Goal: Find contact information: Find contact information

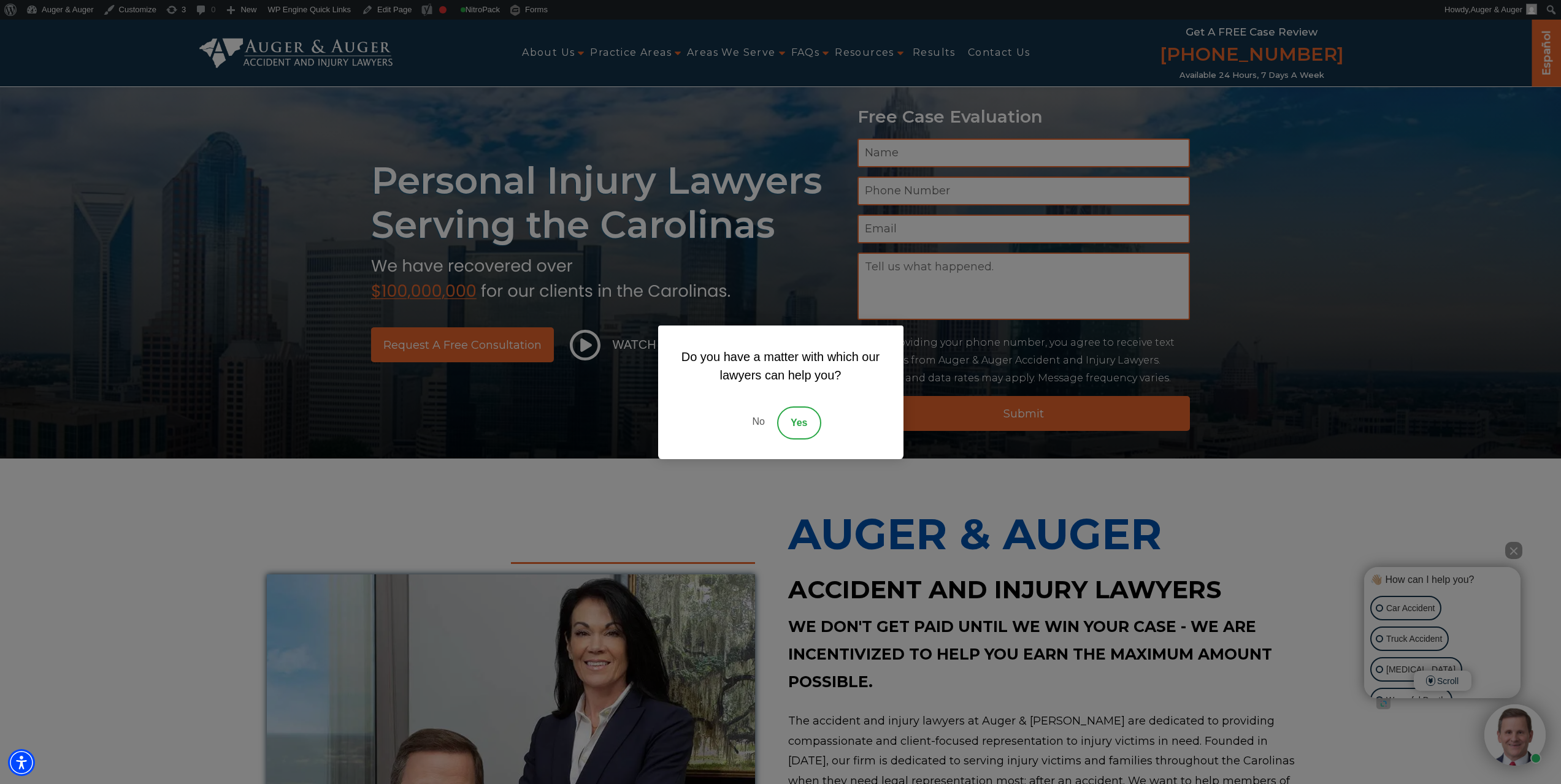
click at [761, 421] on link "No" at bounding box center [758, 423] width 37 height 33
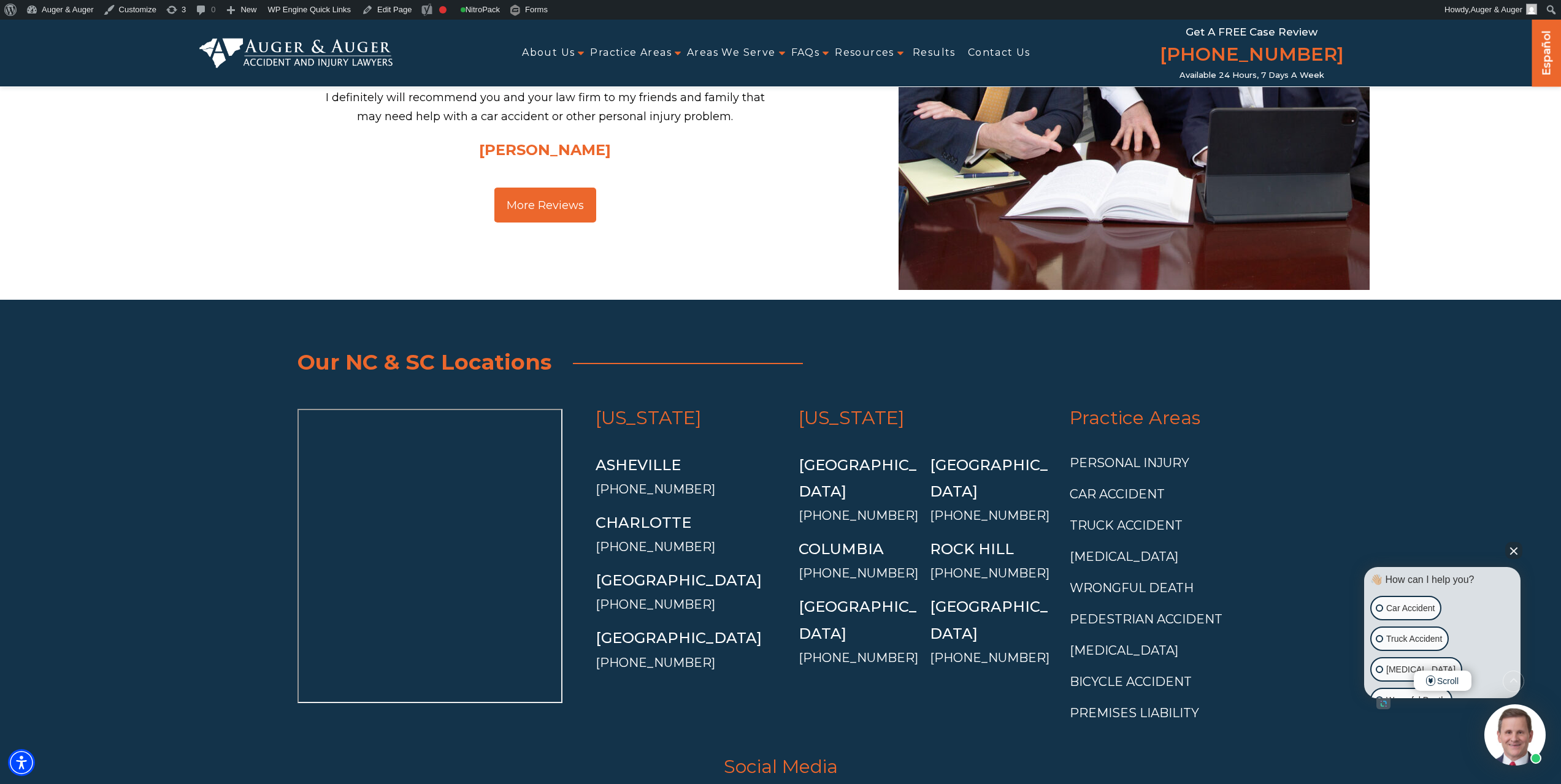
scroll to position [4193, 0]
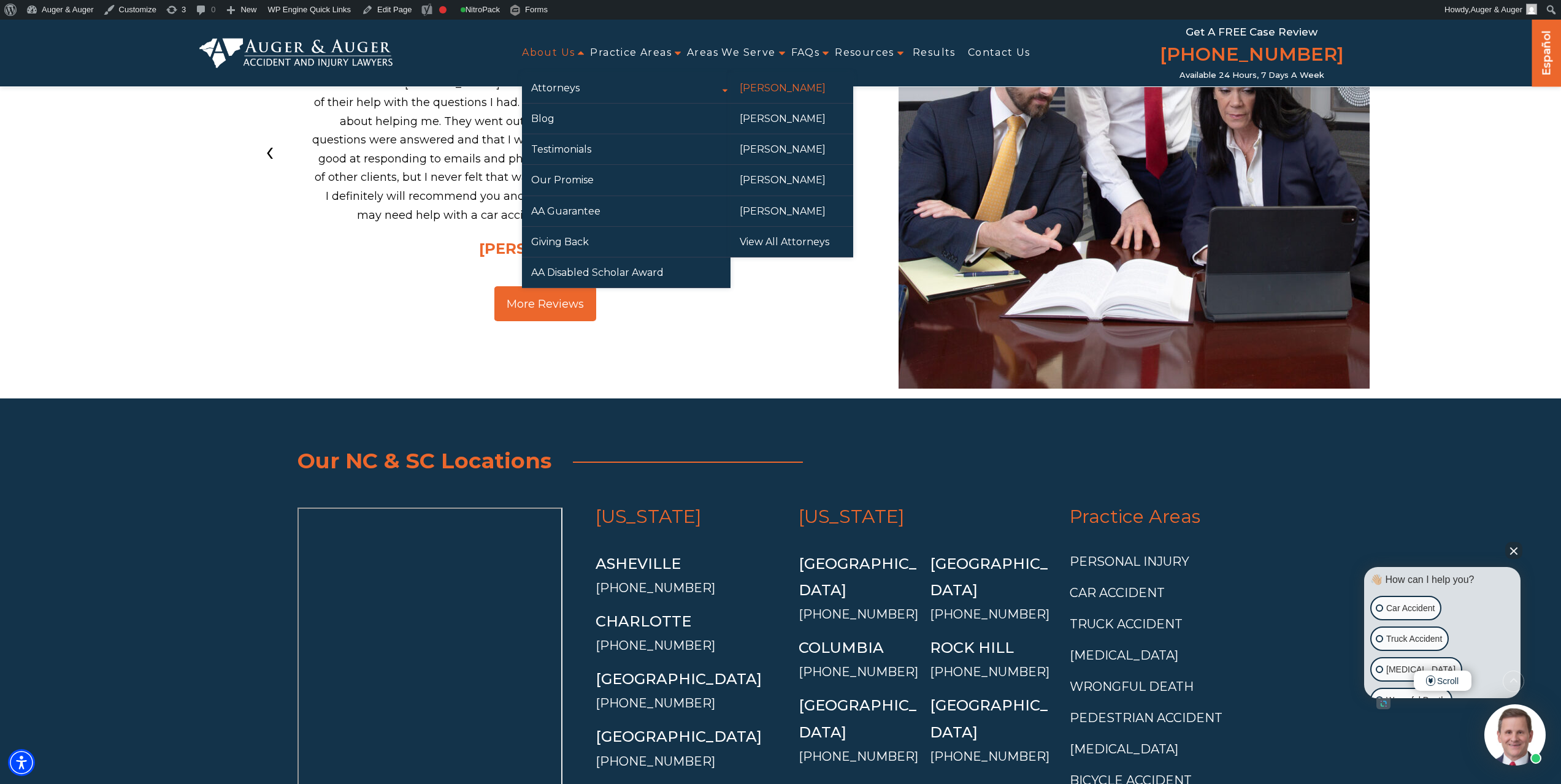
click at [784, 82] on link "[PERSON_NAME]" at bounding box center [792, 88] width 123 height 30
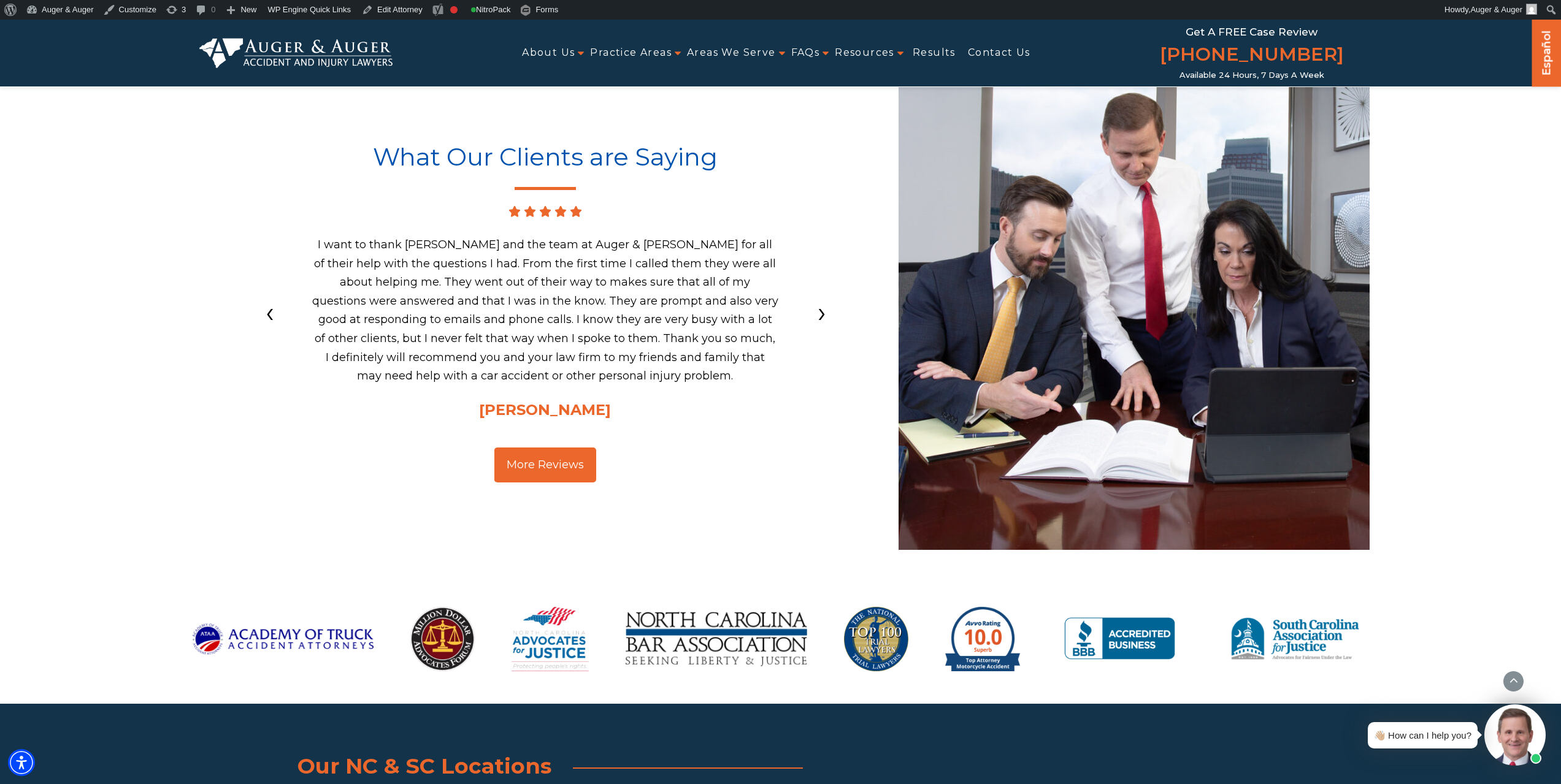
scroll to position [2419, 0]
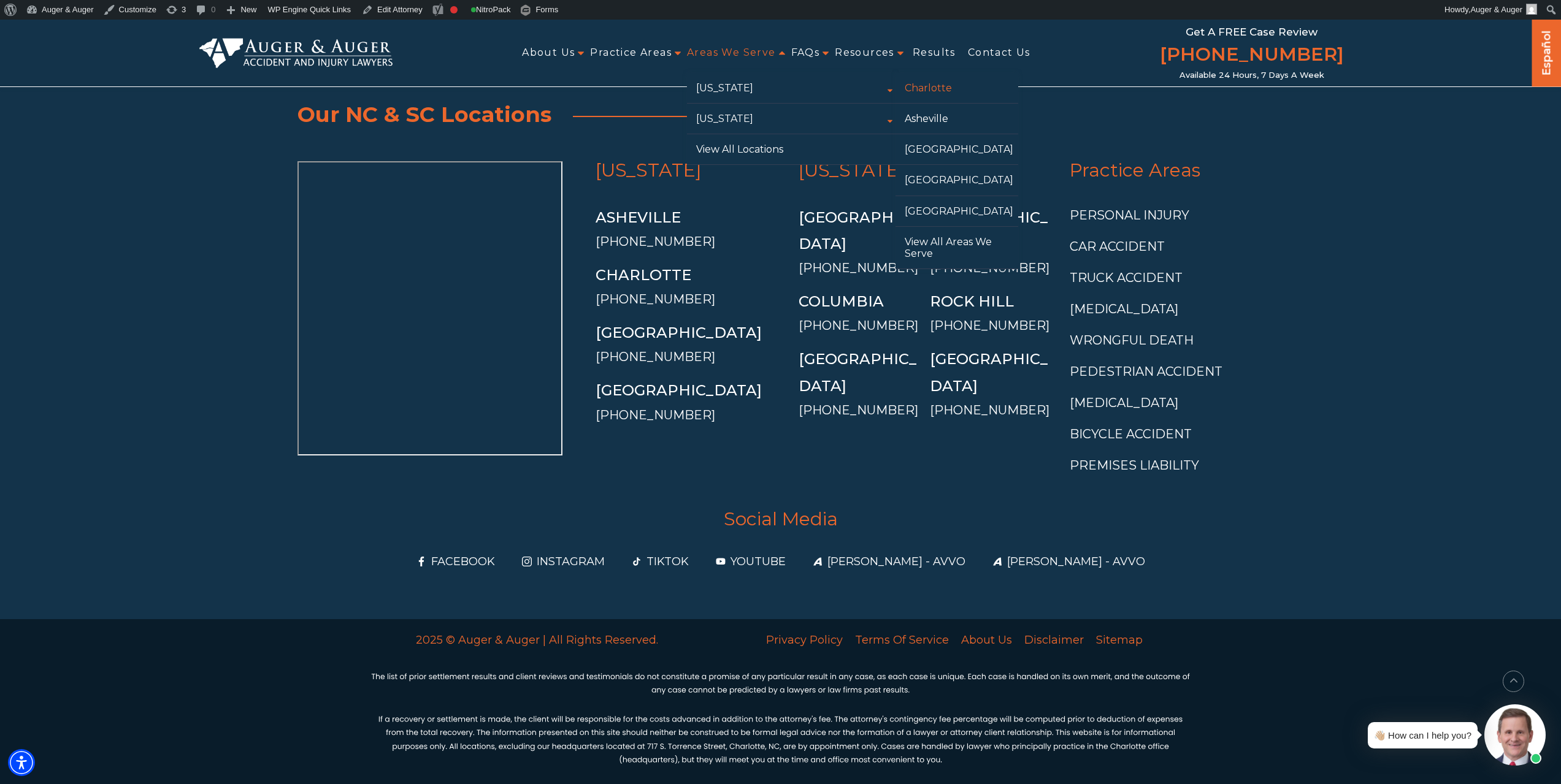
click at [941, 90] on link "Charlotte" at bounding box center [957, 88] width 123 height 30
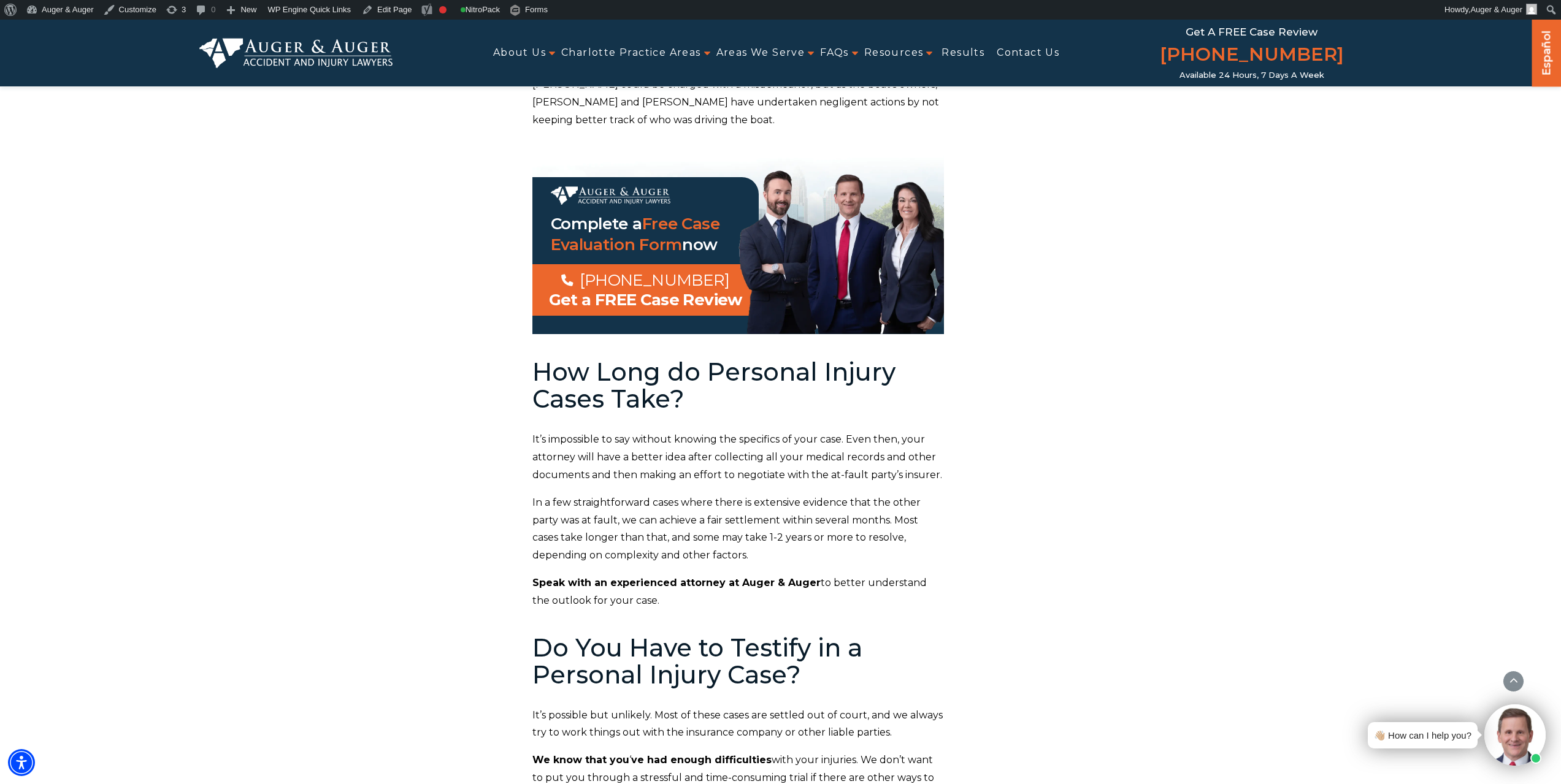
scroll to position [10076, 0]
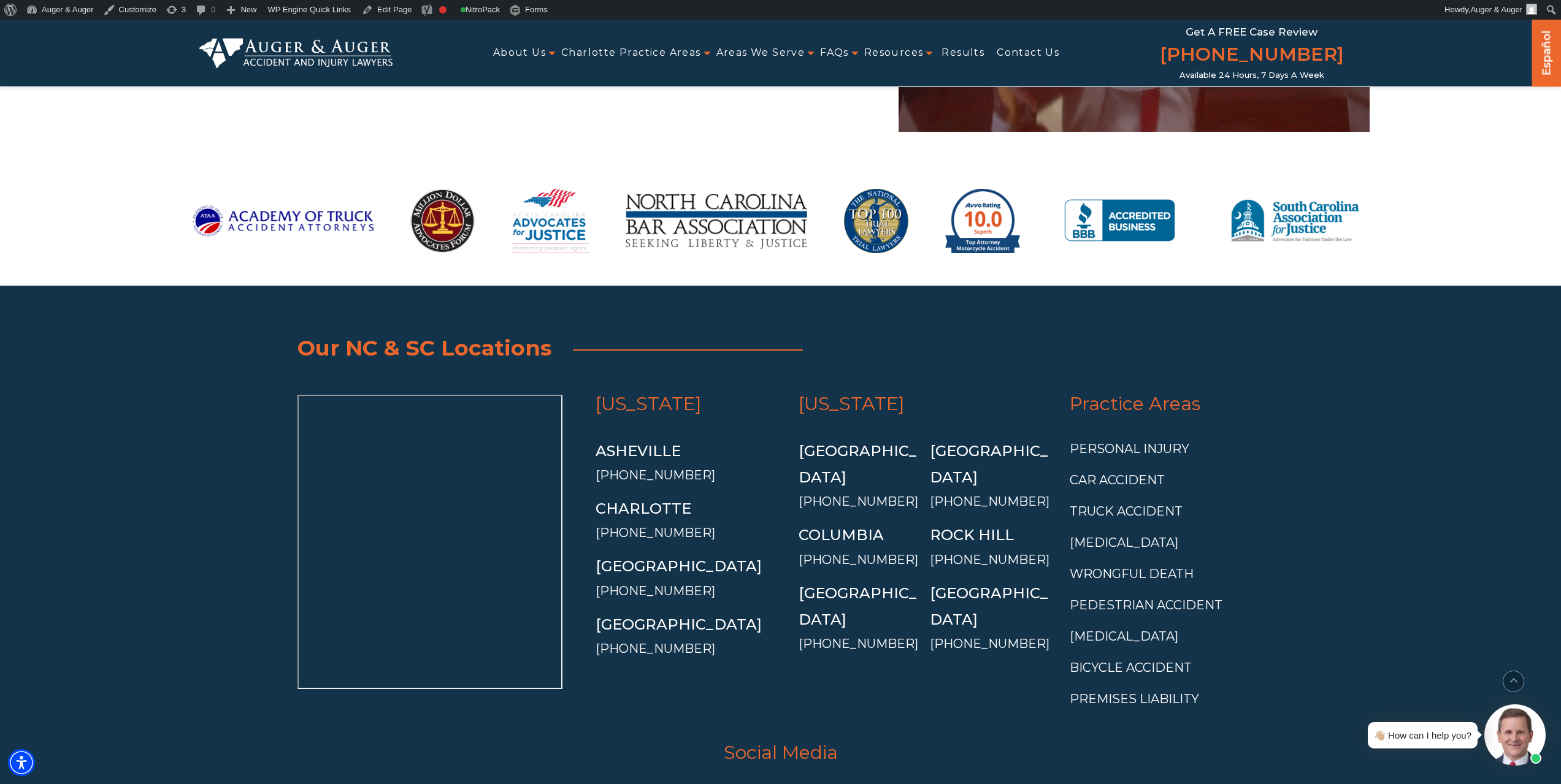
click at [706, 444] on div "[US_STATE] [GEOGRAPHIC_DATA] [PHONE_NUMBER] [GEOGRAPHIC_DATA] [PHONE_NUMBER] [G…" at bounding box center [688, 557] width 203 height 325
click at [1017, 49] on link "Contact Us" at bounding box center [1028, 53] width 62 height 27
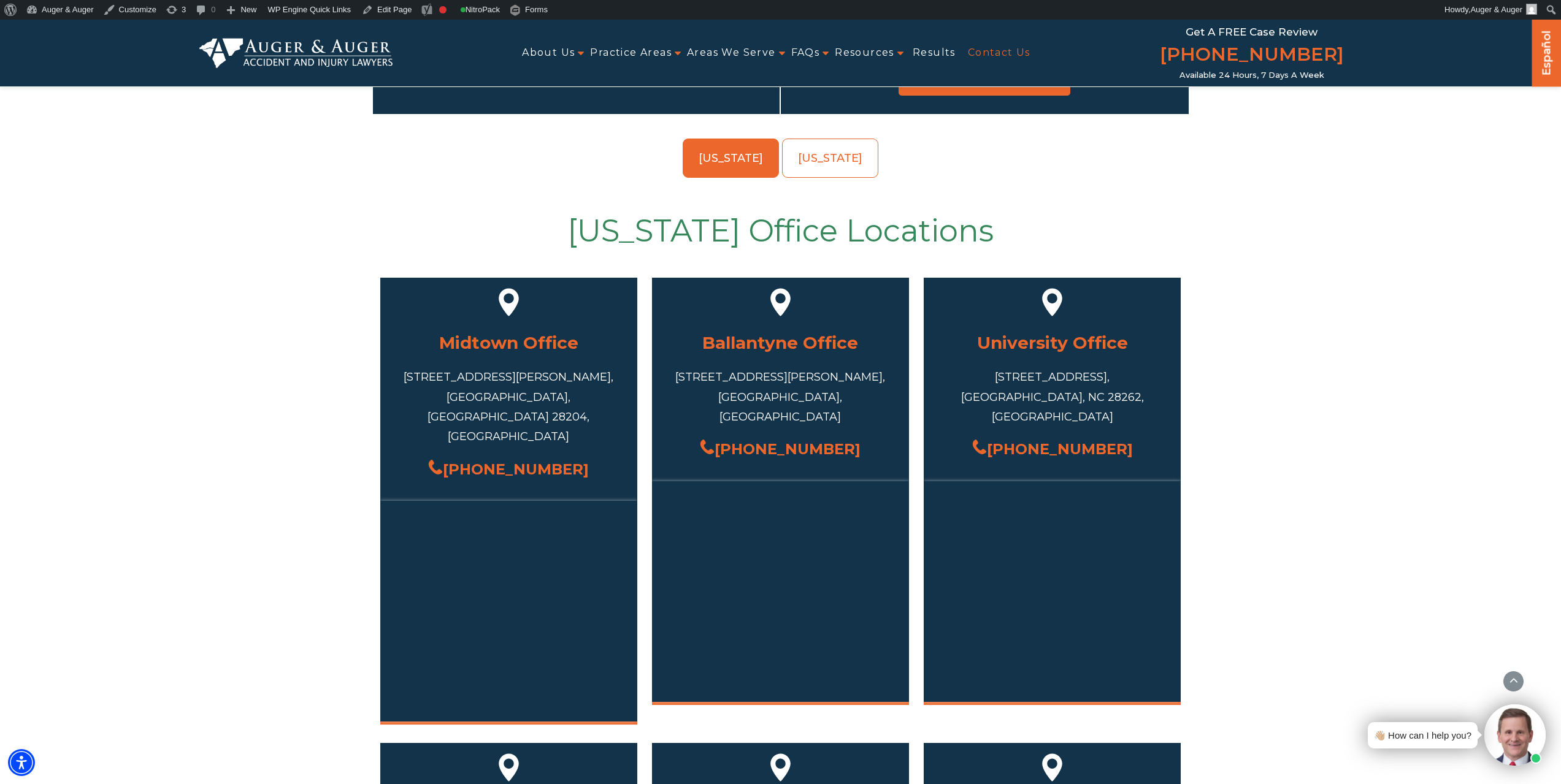
scroll to position [368, 0]
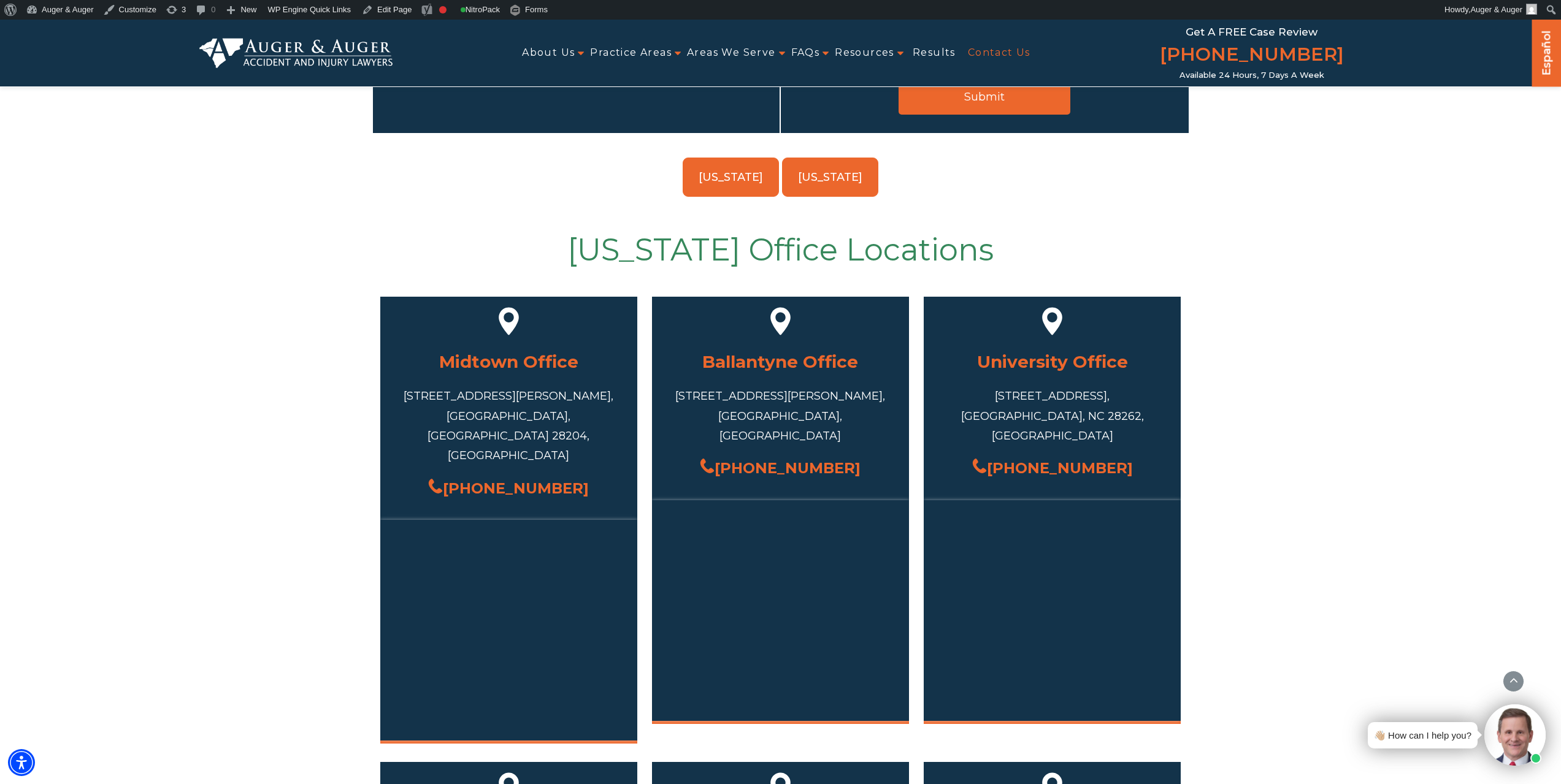
click at [821, 175] on link "[US_STATE]" at bounding box center [830, 177] width 96 height 39
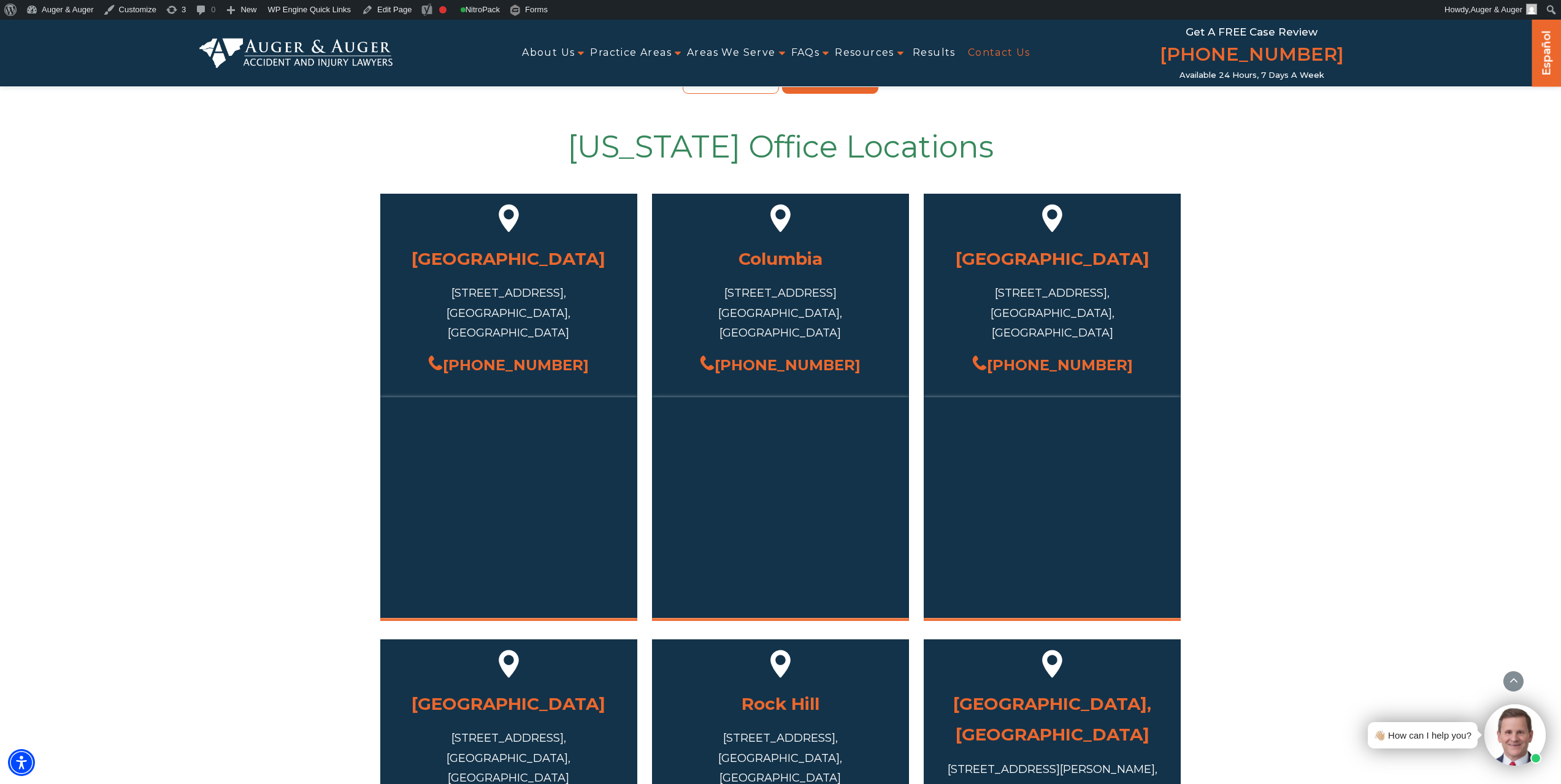
scroll to position [490, 0]
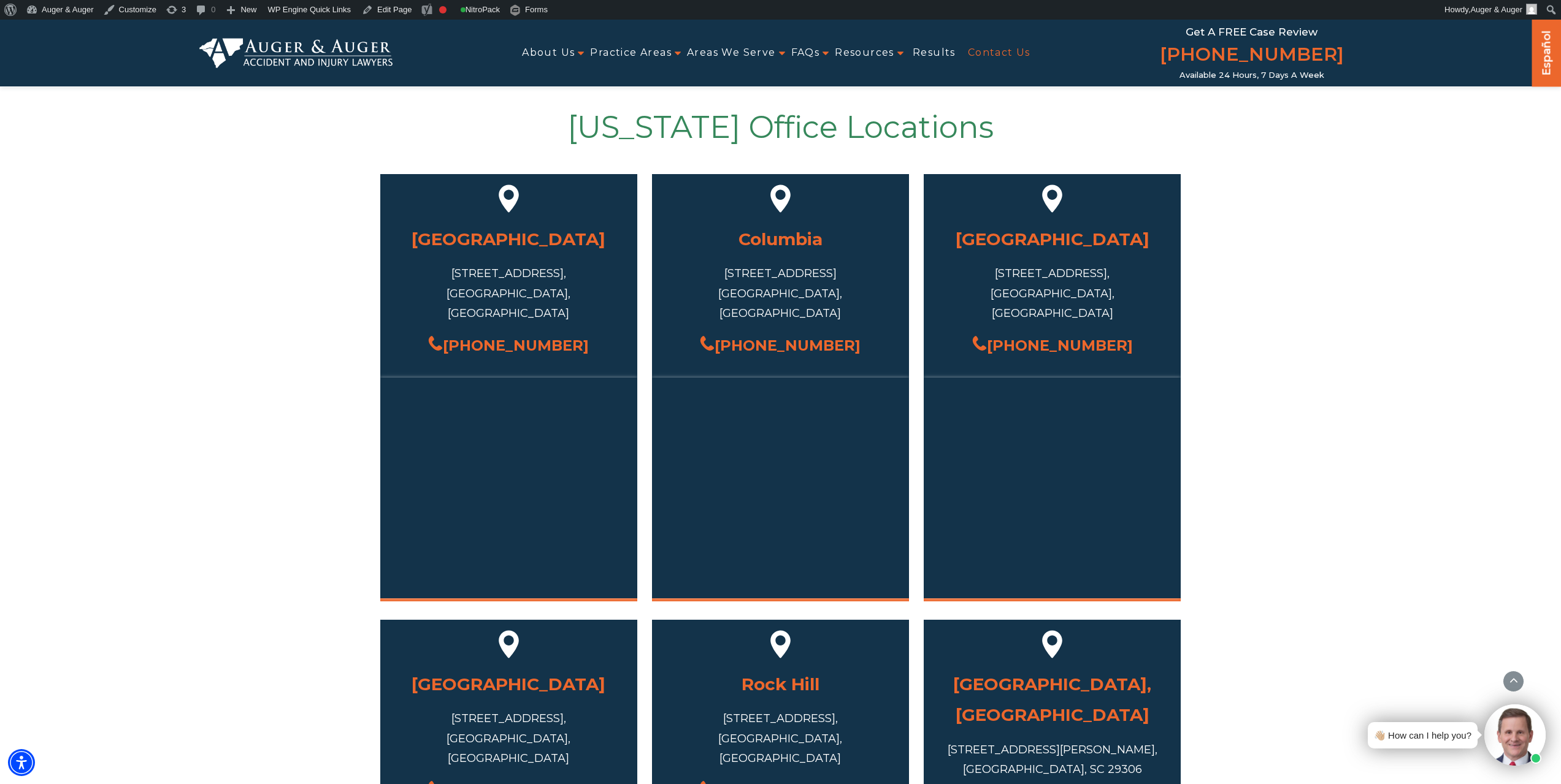
click at [315, 49] on img at bounding box center [296, 52] width 194 height 29
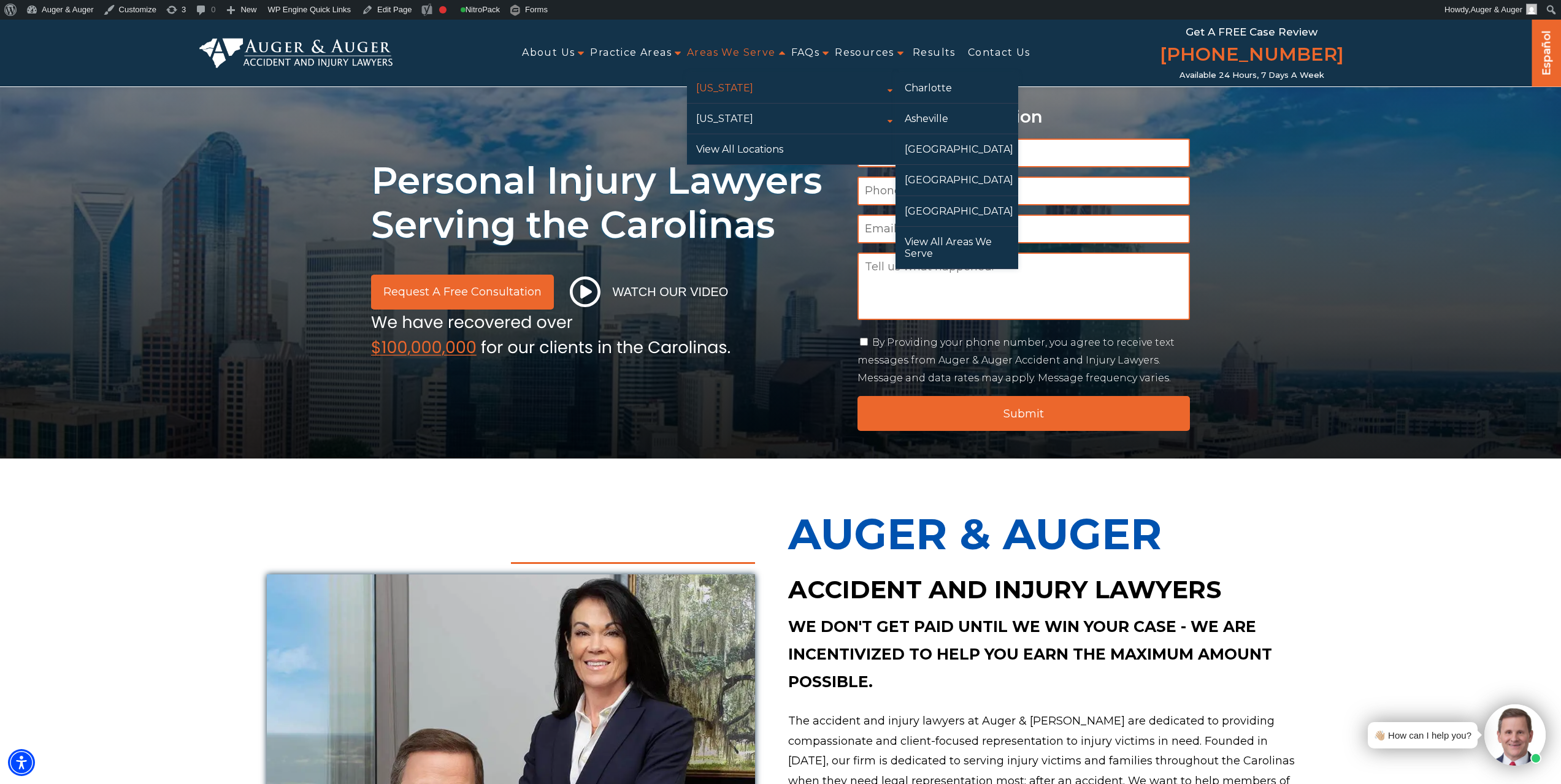
click at [753, 89] on link "[US_STATE]" at bounding box center [791, 88] width 209 height 30
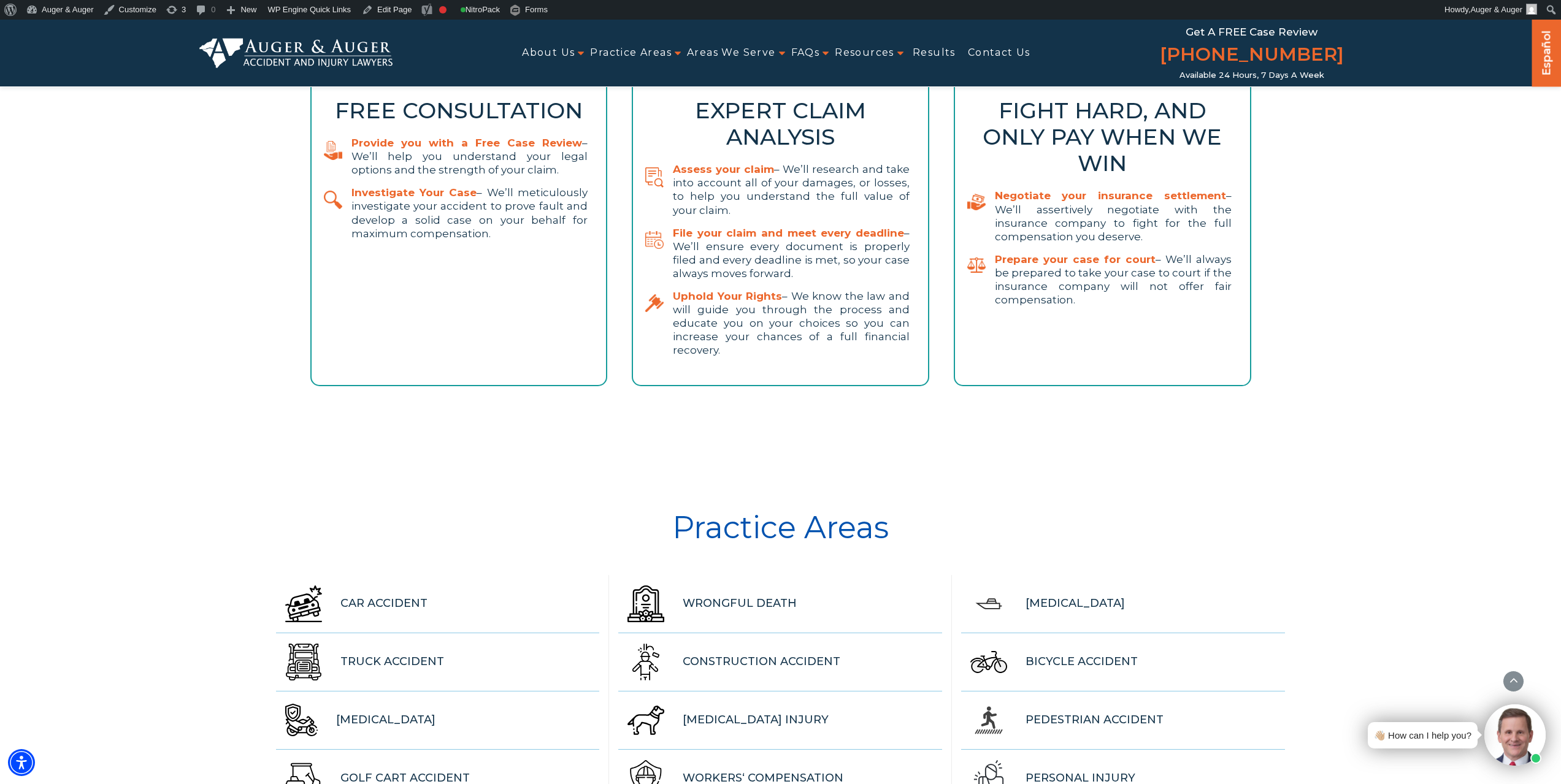
scroll to position [4500, 0]
